Goal: Transaction & Acquisition: Purchase product/service

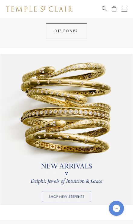
scroll to position [292, 0]
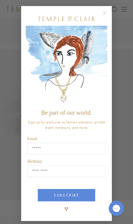
click at [106, 17] on icon "Close dialog" at bounding box center [105, 13] width 8 height 8
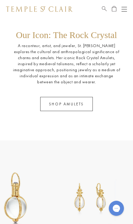
scroll to position [769, 0]
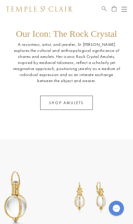
click at [61, 106] on link "SHOP AMULETS" at bounding box center [66, 103] width 52 height 14
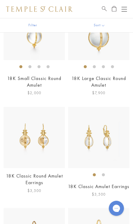
scroll to position [922, 0]
click at [38, 138] on img at bounding box center [34, 136] width 61 height 61
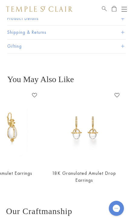
scroll to position [0, 40]
click at [82, 129] on img at bounding box center [83, 127] width 75 height 75
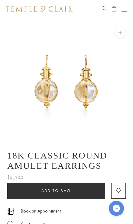
click at [122, 8] on button "Open navigation" at bounding box center [123, 8] width 5 height 7
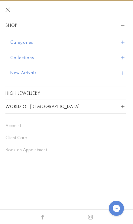
click at [35, 91] on link "High Jewellery" at bounding box center [65, 93] width 120 height 13
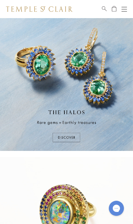
click at [68, 140] on img at bounding box center [66, 84] width 133 height 133
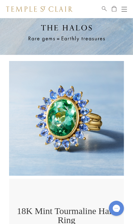
scroll to position [101, 0]
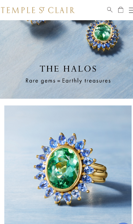
scroll to position [67, 0]
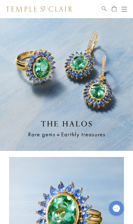
click at [125, 12] on button "Open navigation" at bounding box center [123, 8] width 5 height 7
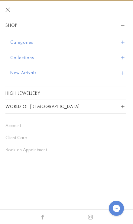
click at [34, 75] on button "New Arrivals" at bounding box center [67, 72] width 115 height 15
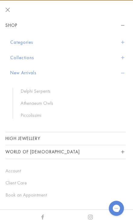
click at [23, 117] on link "Piccolissimi" at bounding box center [69, 115] width 99 height 7
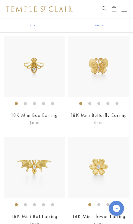
scroll to position [137, 0]
click at [37, 85] on img at bounding box center [34, 65] width 61 height 61
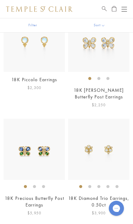
scroll to position [580, 0]
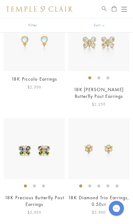
click at [98, 145] on img at bounding box center [98, 148] width 61 height 61
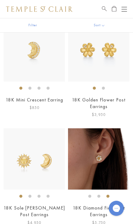
scroll to position [352, 0]
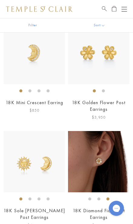
click at [116, 11] on span "Open Shopping Bag" at bounding box center [113, 7] width 5 height 5
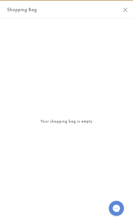
click at [123, 9] on button "Close Shopping Bag" at bounding box center [125, 10] width 5 height 5
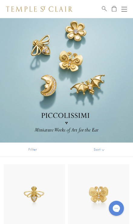
scroll to position [0, 0]
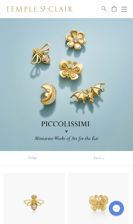
click at [121, 12] on button "Open navigation" at bounding box center [123, 8] width 5 height 7
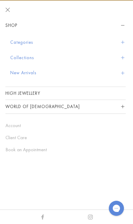
click at [20, 41] on button "Categories" at bounding box center [67, 42] width 115 height 15
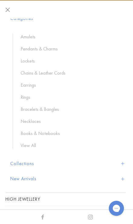
scroll to position [24, 0]
click at [24, 78] on ul "Amulets Pendants & Charms Lockets Chains & Leather Cords Earrings Rings Bracele…" at bounding box center [69, 90] width 113 height 115
click at [26, 82] on link "Earrings" at bounding box center [69, 84] width 99 height 7
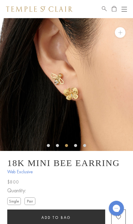
click at [34, 199] on label "Pair" at bounding box center [29, 201] width 11 height 8
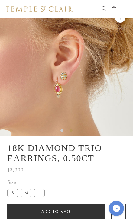
scroll to position [15, 0]
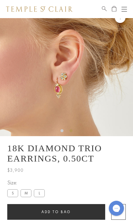
click at [27, 196] on label "M" at bounding box center [25, 193] width 11 height 8
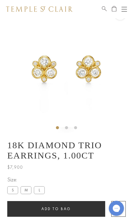
scroll to position [18, 0]
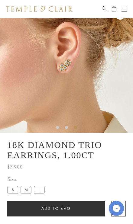
click at [44, 190] on label "L" at bounding box center [39, 190] width 11 height 8
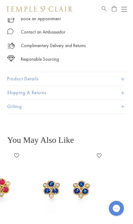
scroll to position [219, 0]
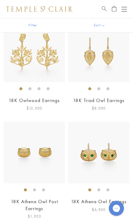
scroll to position [159, 0]
click at [96, 152] on img at bounding box center [98, 151] width 61 height 61
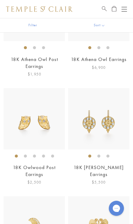
scroll to position [301, 0]
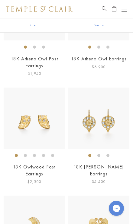
click at [39, 121] on img at bounding box center [34, 117] width 61 height 61
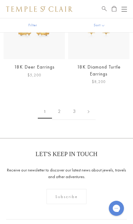
scroll to position [2422, 0]
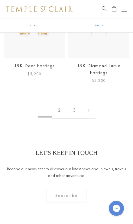
click at [60, 102] on link "2" at bounding box center [59, 110] width 15 height 17
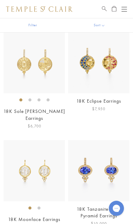
scroll to position [357, 0]
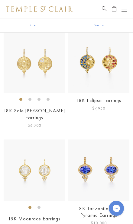
click at [110, 160] on img at bounding box center [98, 169] width 61 height 61
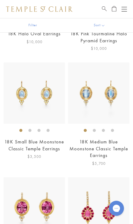
scroll to position [634, 0]
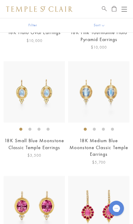
click at [108, 81] on img at bounding box center [98, 91] width 61 height 61
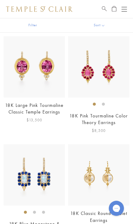
scroll to position [774, 0]
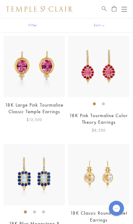
click at [34, 167] on img at bounding box center [34, 174] width 61 height 61
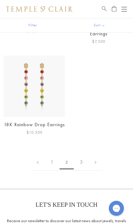
scroll to position [2047, 0]
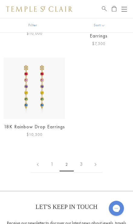
click at [85, 156] on link "3" at bounding box center [81, 164] width 15 height 17
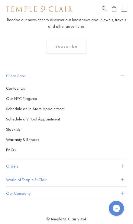
scroll to position [232, 0]
